Goal: Complete application form

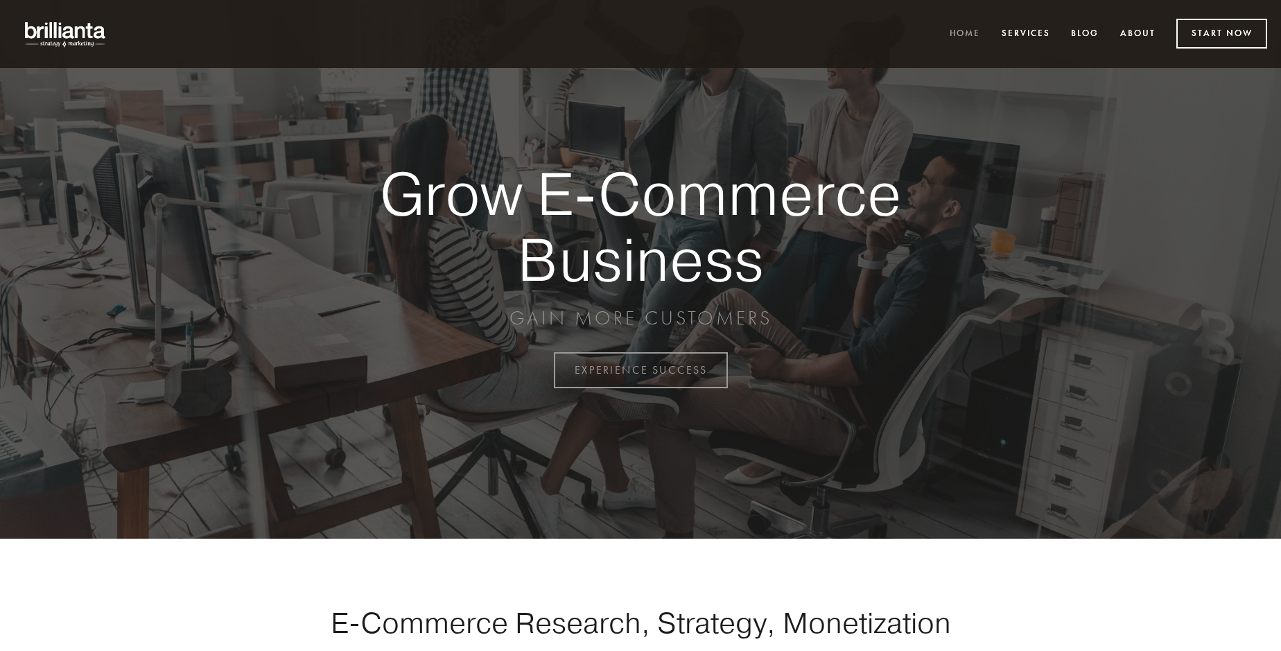
scroll to position [3635, 0]
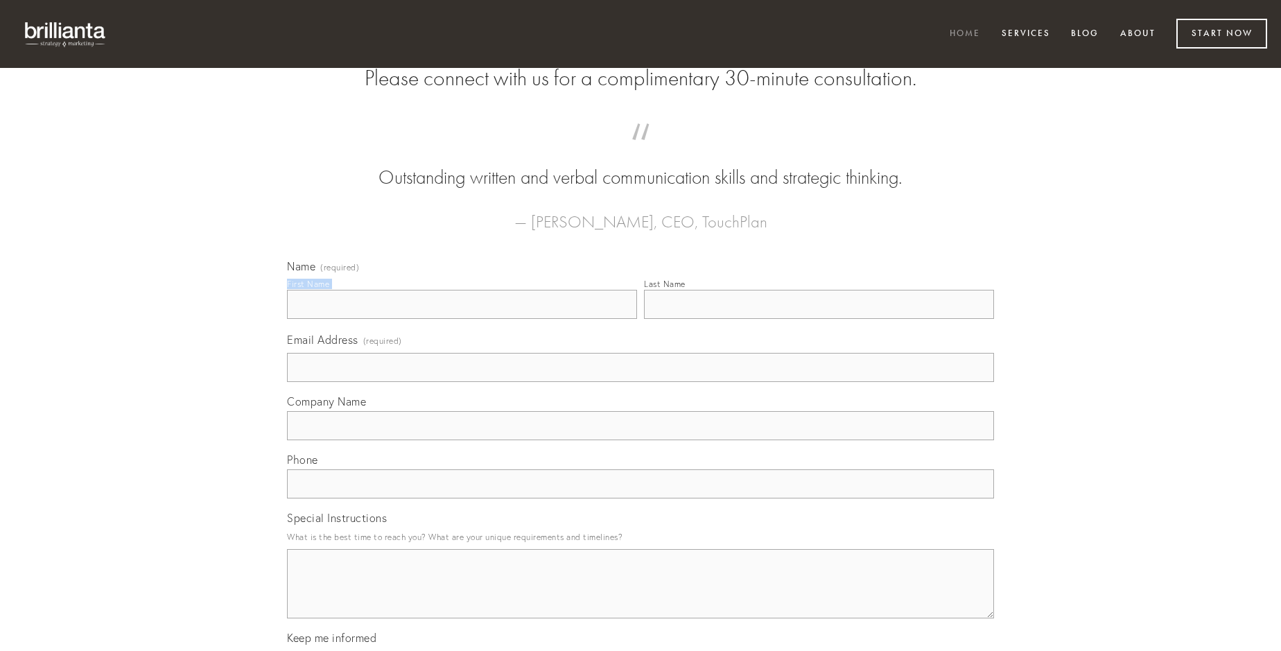
type input "[PERSON_NAME] V"
click at [819, 319] on input "Last Name" at bounding box center [819, 304] width 350 height 29
type input "[PERSON_NAME] V"
click at [641, 382] on input "Email Address (required)" at bounding box center [640, 367] width 707 height 29
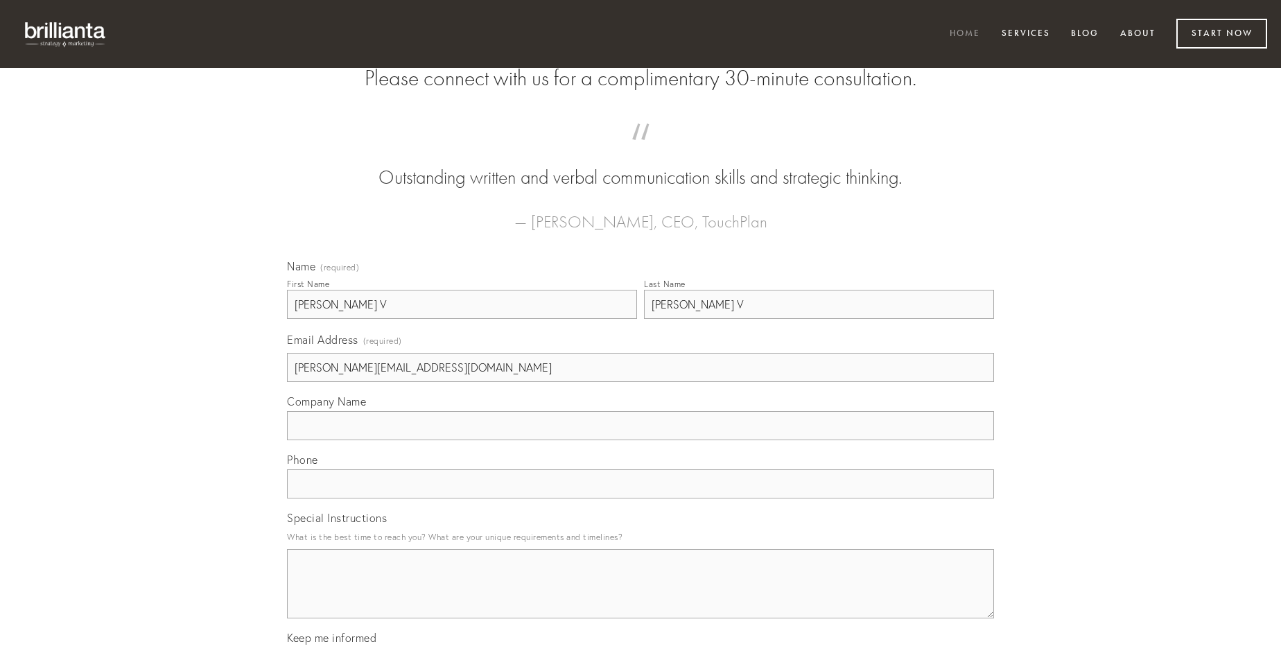
type input "[PERSON_NAME][EMAIL_ADDRESS][DOMAIN_NAME]"
click at [641, 440] on input "Company Name" at bounding box center [640, 425] width 707 height 29
type input "thesis"
click at [641, 499] on input "text" at bounding box center [640, 483] width 707 height 29
click at [641, 596] on textarea "Special Instructions" at bounding box center [640, 583] width 707 height 69
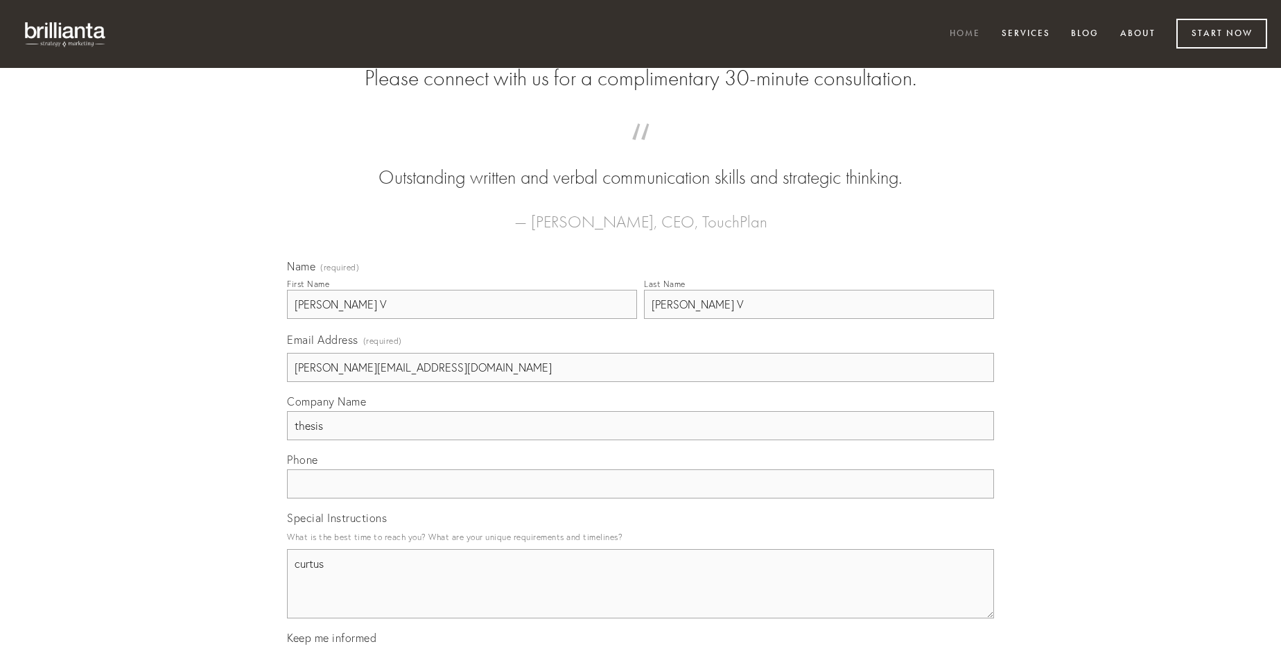
type textarea "curtus"
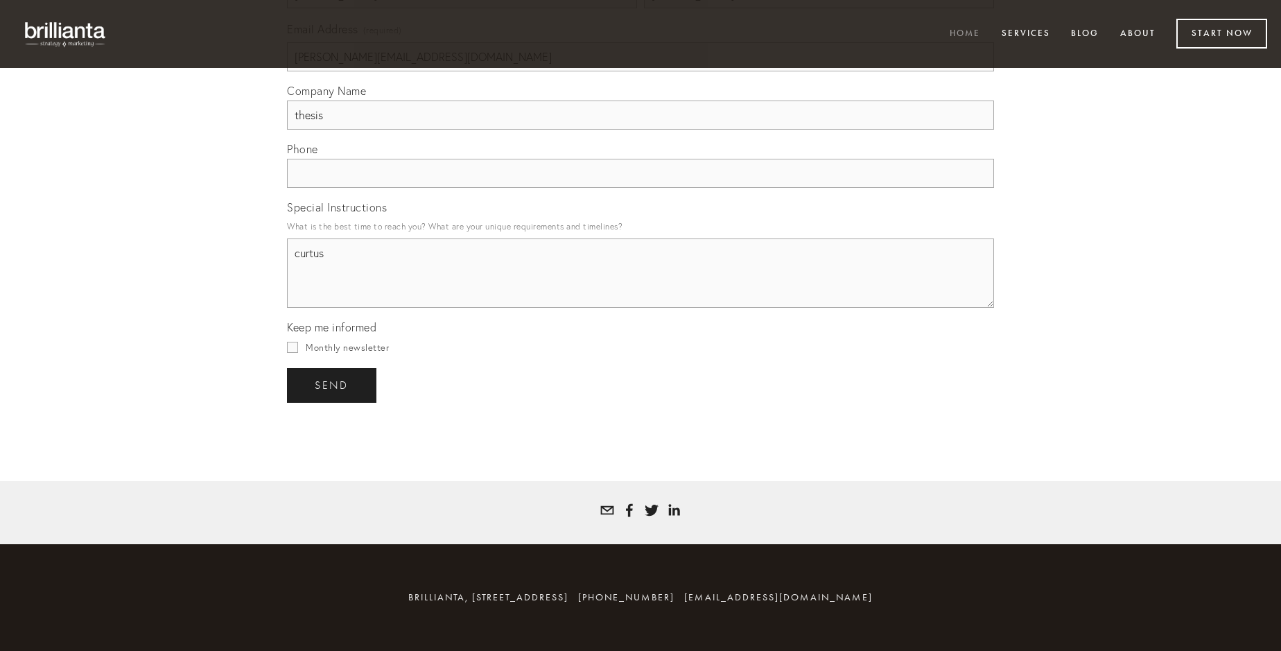
click at [333, 385] on span "send" at bounding box center [332, 385] width 34 height 12
